Goal: Task Accomplishment & Management: Use online tool/utility

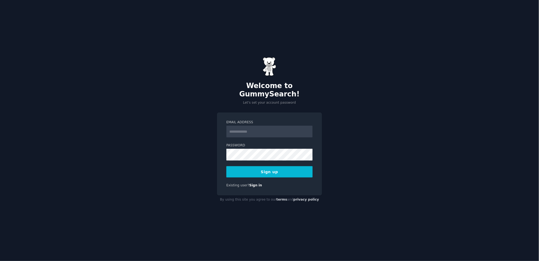
drag, startPoint x: 0, startPoint y: 0, endPoint x: 245, endPoint y: 127, distance: 276.1
click at [245, 127] on input "Email Address" at bounding box center [270, 131] width 86 height 12
type input "**********"
click at [221, 153] on div "**********" at bounding box center [269, 153] width 105 height 83
click at [236, 168] on button "Sign up" at bounding box center [270, 171] width 86 height 11
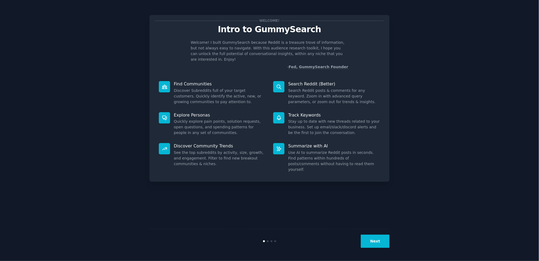
click at [379, 242] on button "Next" at bounding box center [375, 240] width 29 height 13
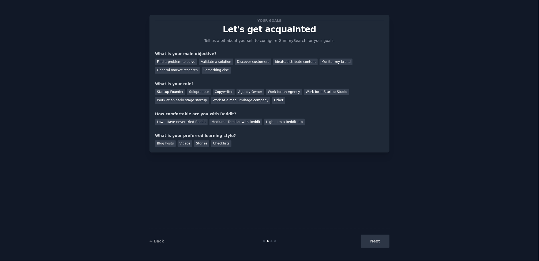
click at [379, 243] on div "Next" at bounding box center [350, 240] width 80 height 13
click at [182, 61] on div "Find a problem to solve" at bounding box center [176, 61] width 42 height 7
click at [202, 62] on div "Validate a solution" at bounding box center [216, 61] width 34 height 7
click at [183, 59] on div "Find a problem to solve" at bounding box center [176, 61] width 42 height 7
click at [195, 92] on div "Solopreneur" at bounding box center [199, 91] width 24 height 7
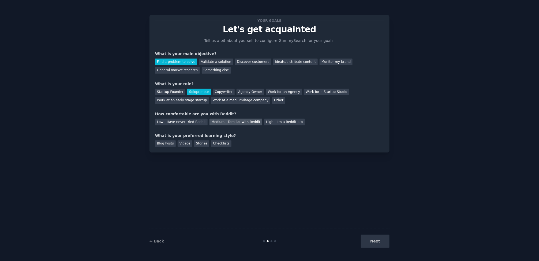
click at [218, 122] on div "Medium - Familiar with Reddit" at bounding box center [236, 121] width 53 height 7
click at [197, 144] on div "Stories" at bounding box center [201, 143] width 15 height 7
click at [185, 140] on div "Videos" at bounding box center [185, 143] width 15 height 7
click at [199, 142] on div "Stories" at bounding box center [201, 143] width 15 height 7
click at [371, 240] on button "Next" at bounding box center [375, 240] width 29 height 13
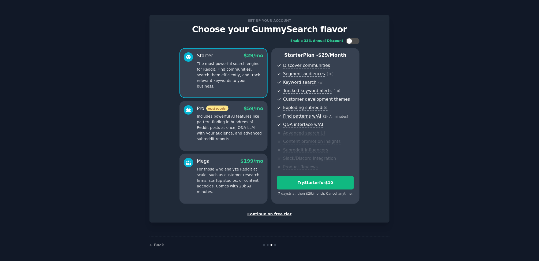
click at [261, 213] on div "Continue on free tier" at bounding box center [269, 214] width 229 height 6
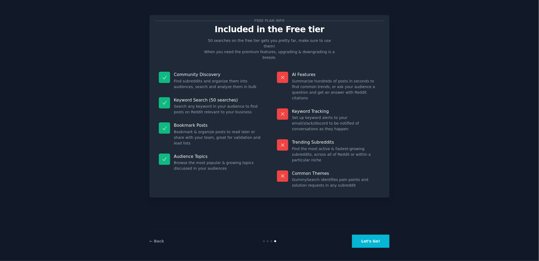
click at [362, 240] on button "Let's Go!" at bounding box center [371, 240] width 38 height 13
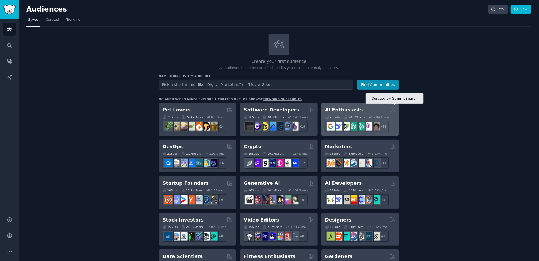
click at [395, 110] on icon at bounding box center [393, 110] width 6 height 6
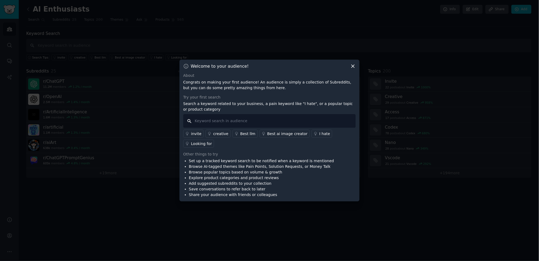
click at [196, 128] on input "text" at bounding box center [269, 121] width 173 height 14
type input "no code"
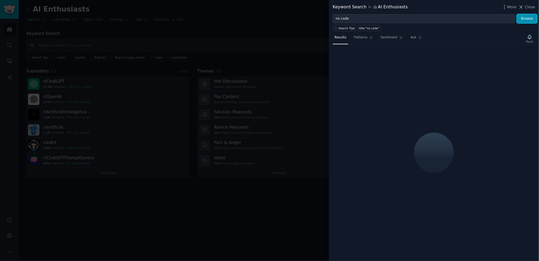
click at [532, 16] on button "Browse" at bounding box center [527, 18] width 20 height 9
click at [529, 18] on button "Browse" at bounding box center [527, 18] width 20 height 9
click at [524, 7] on icon at bounding box center [522, 7] width 6 height 6
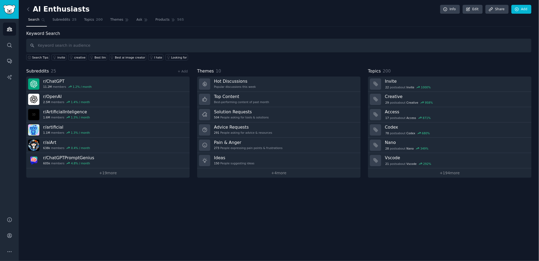
click at [529, 19] on nav "Search Subreddits 25 Topics 200 Themes Ask Products 565" at bounding box center [279, 21] width 506 height 11
click at [13, 13] on img "Sidebar" at bounding box center [9, 9] width 12 height 9
